Goal: Navigation & Orientation: Find specific page/section

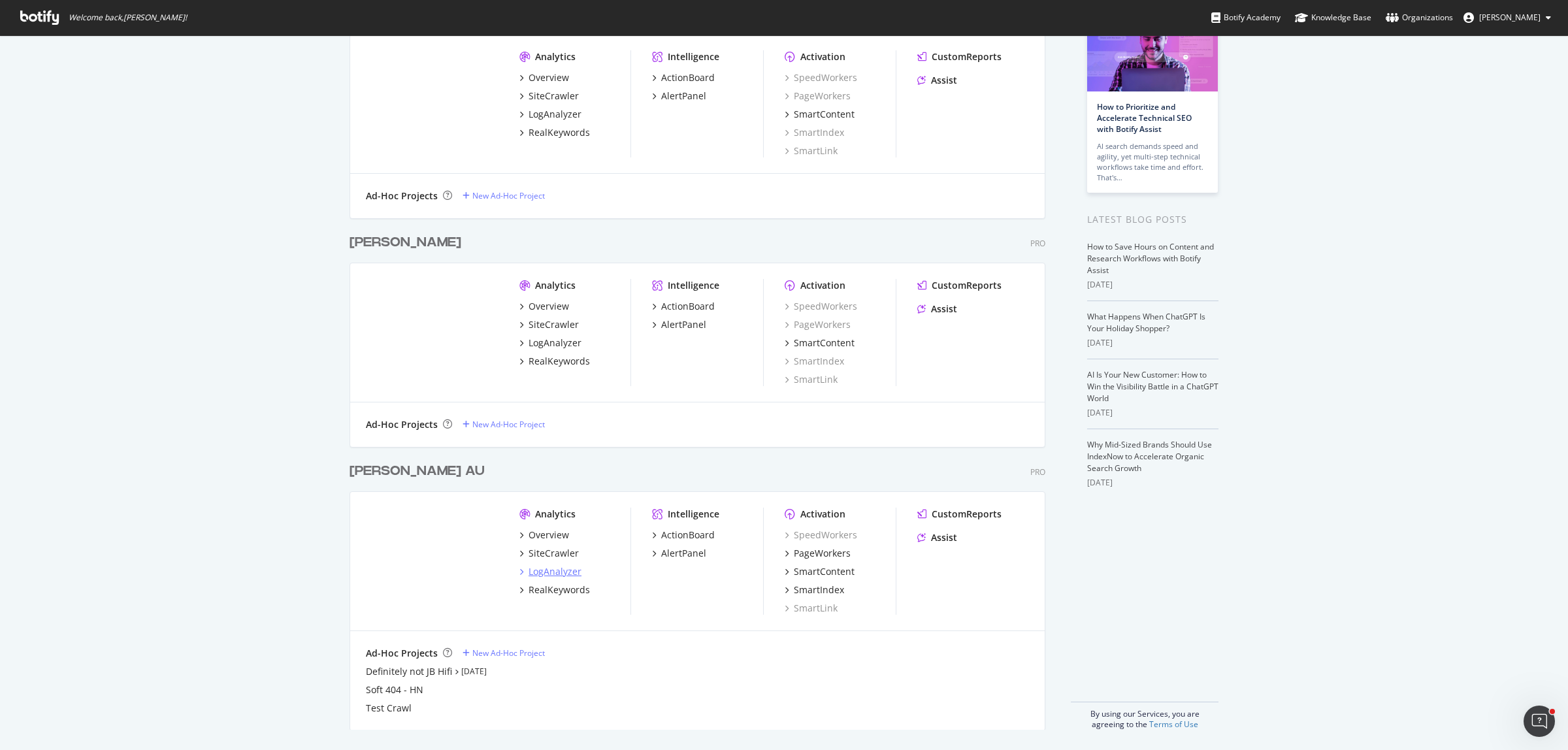
click at [546, 567] on div "LogAnalyzer" at bounding box center [555, 572] width 53 height 13
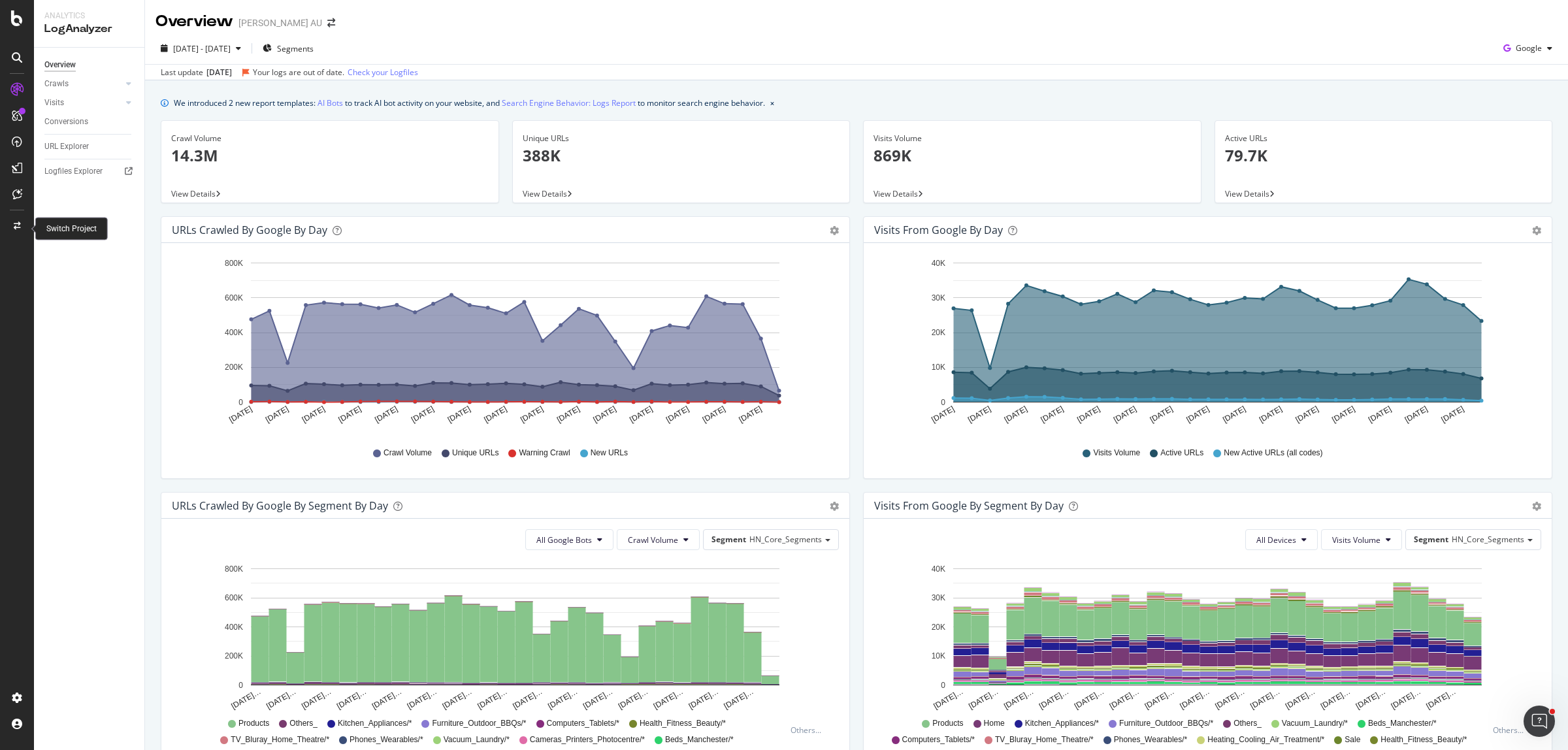
click at [40, 231] on div "Switch Project" at bounding box center [71, 229] width 72 height 23
click at [17, 227] on icon at bounding box center [18, 226] width 8 height 8
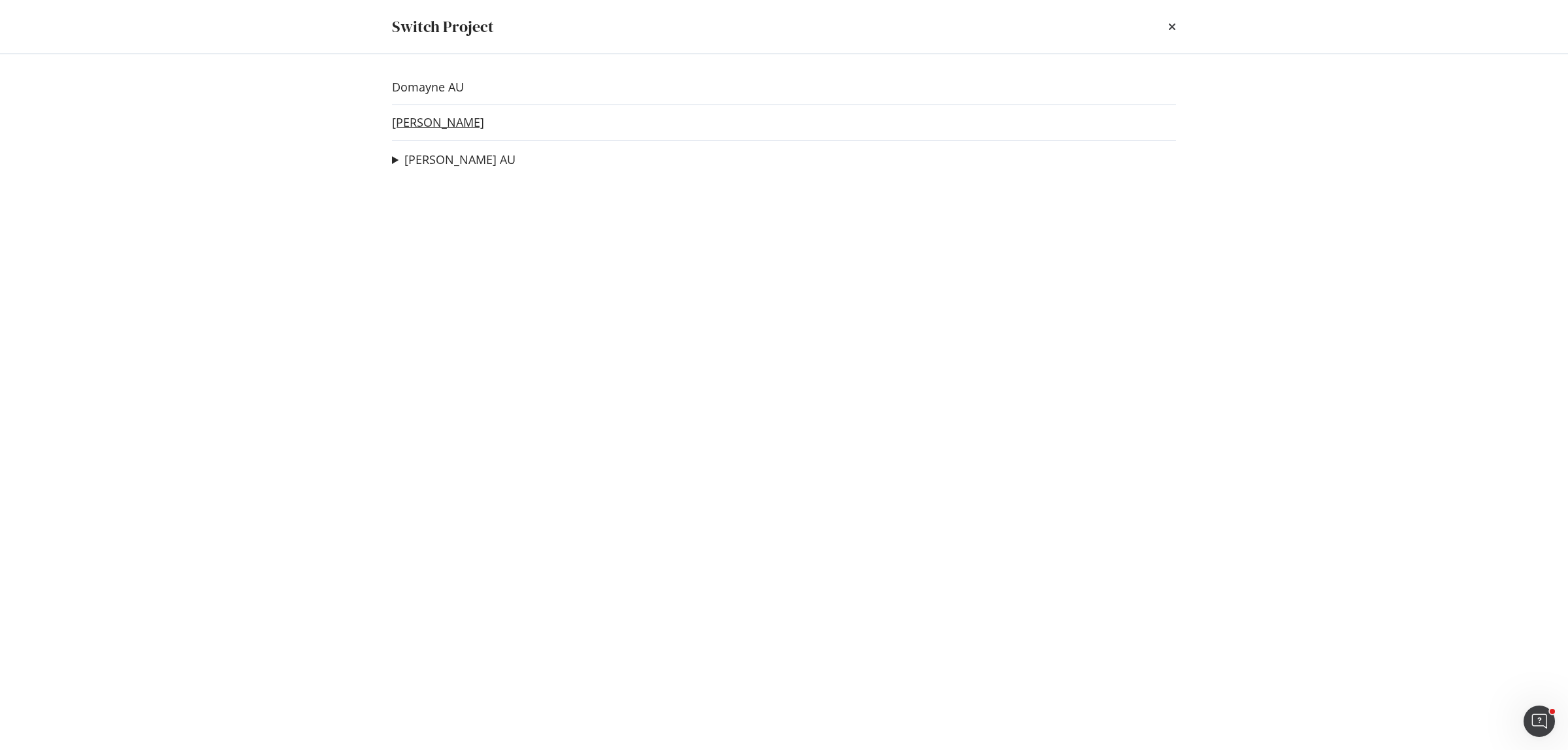
click at [429, 116] on link "[PERSON_NAME]" at bounding box center [439, 122] width 92 height 14
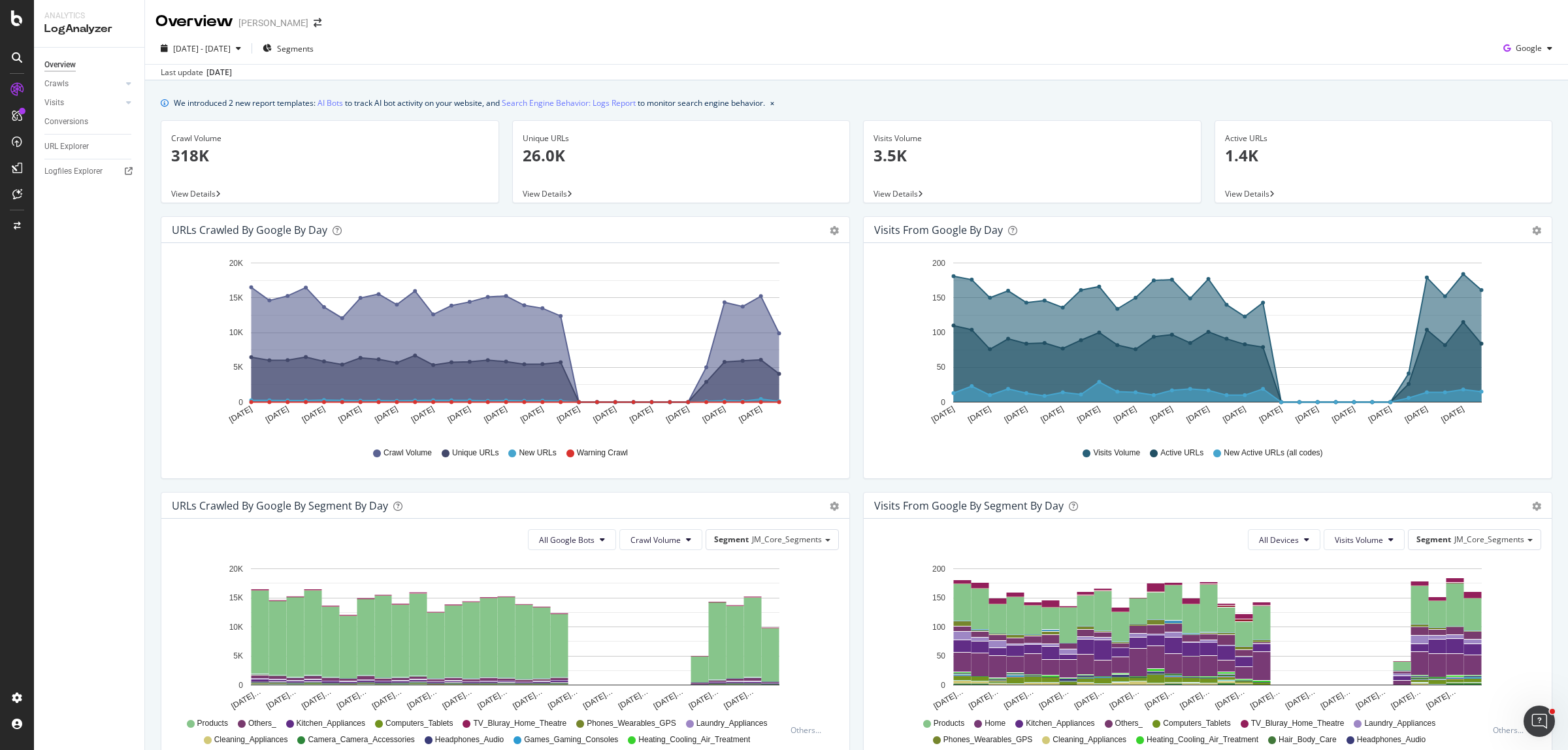
click at [15, 226] on icon at bounding box center [18, 226] width 8 height 8
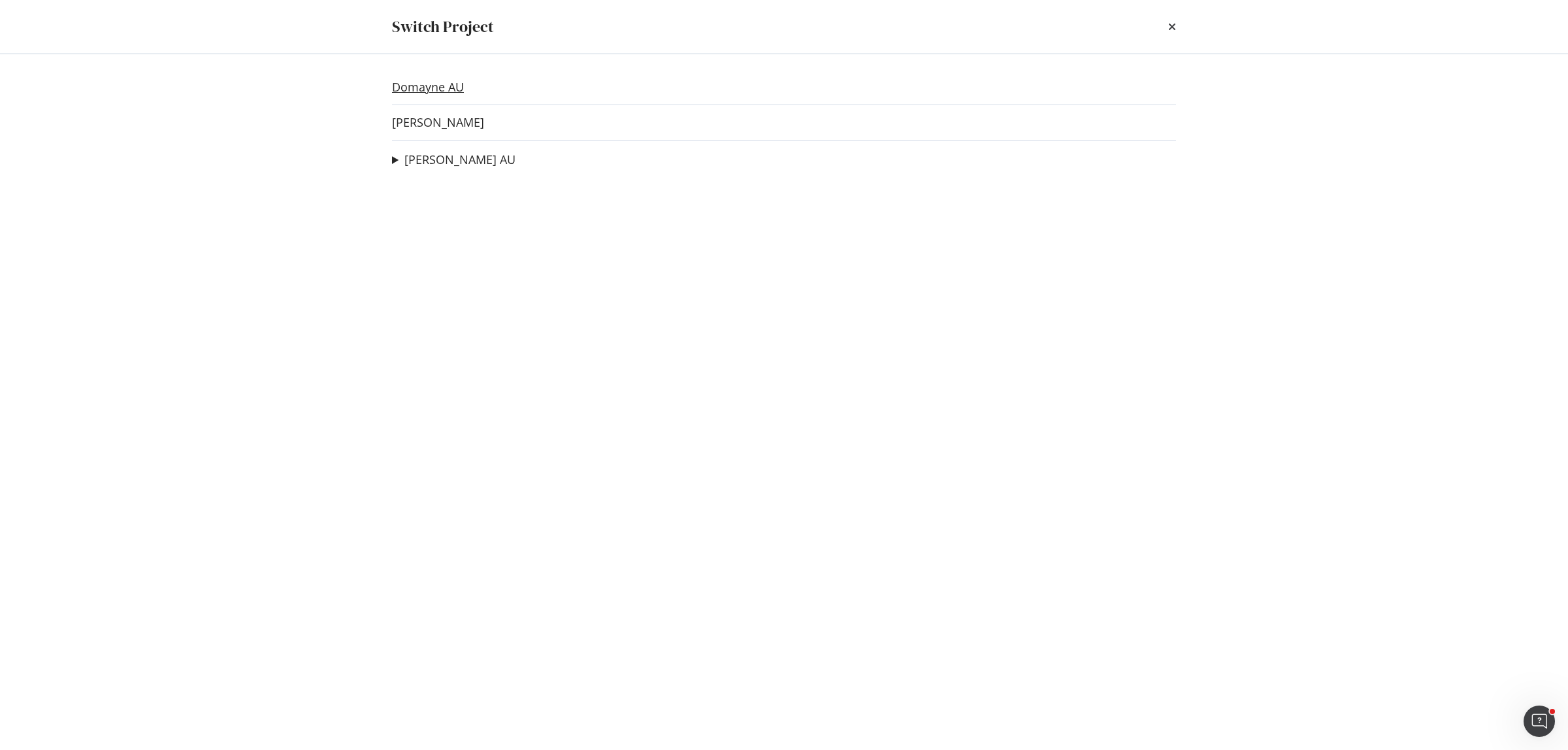
click at [422, 85] on link "Domayne AU" at bounding box center [428, 87] width 72 height 14
